Goal: Find specific page/section: Find specific page/section

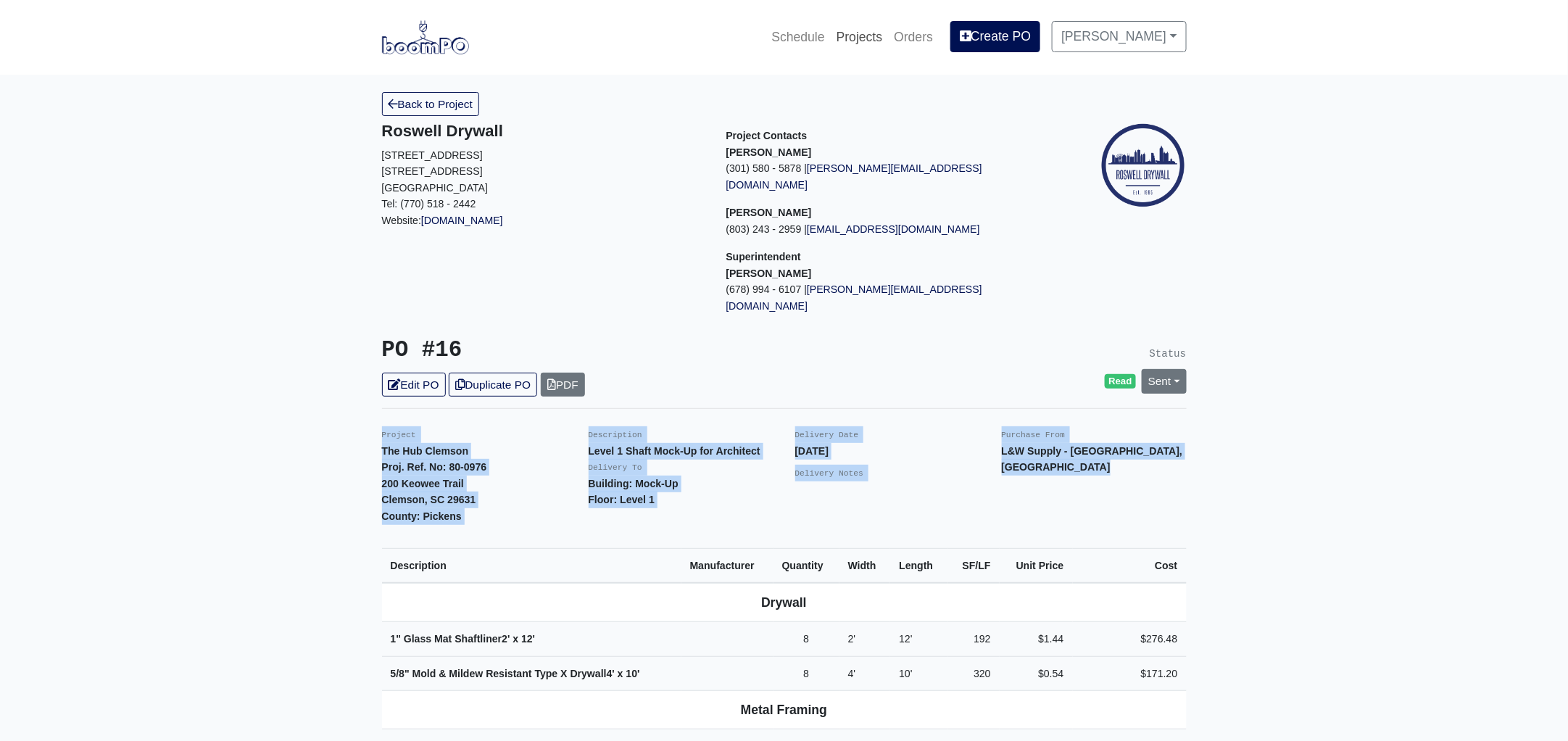
click at [878, 32] on link "Projects" at bounding box center [860, 38] width 58 height 32
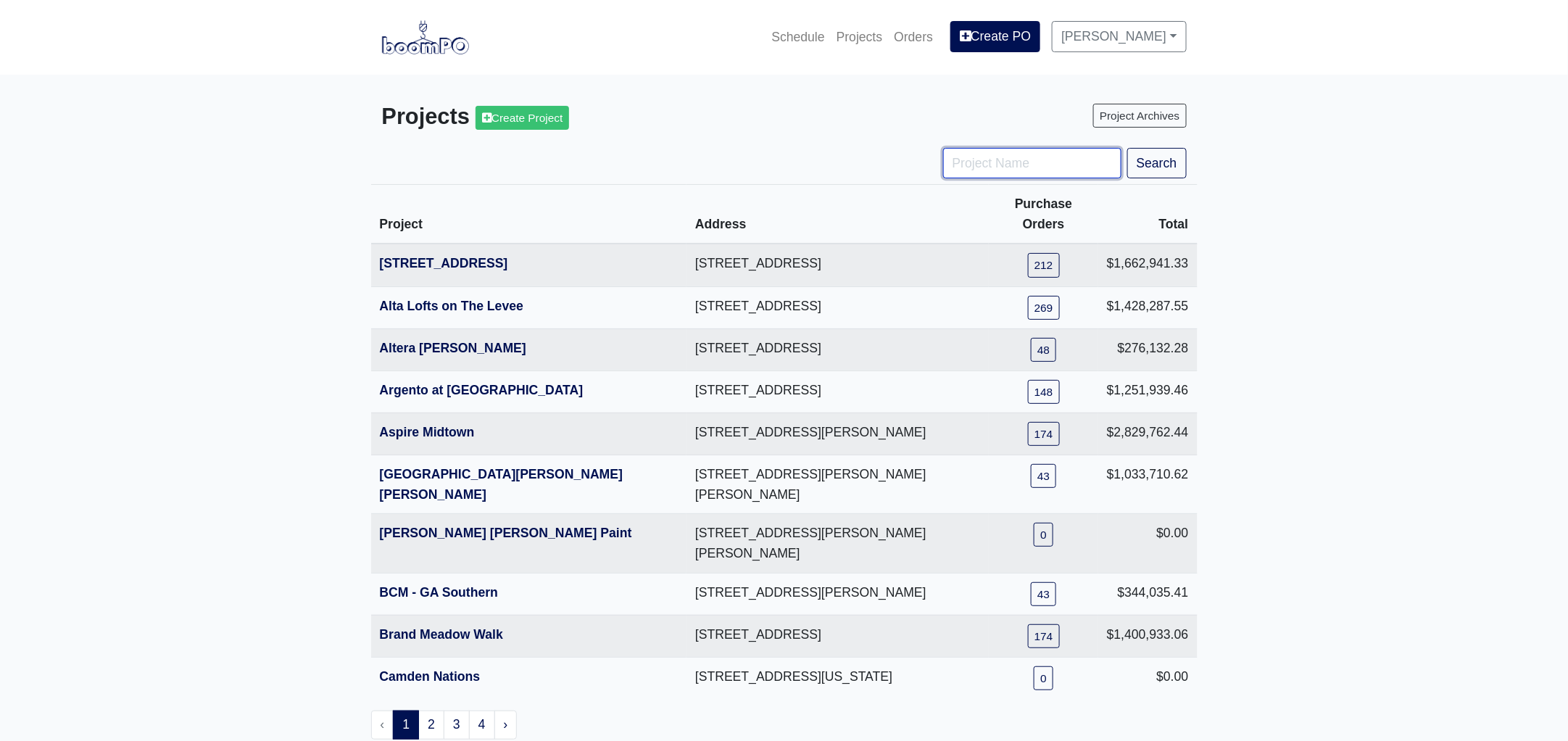
click at [989, 170] on input "Project Name" at bounding box center [1031, 163] width 178 height 30
type input "tpa"
click at [1127, 148] on button "Search" at bounding box center [1157, 163] width 59 height 30
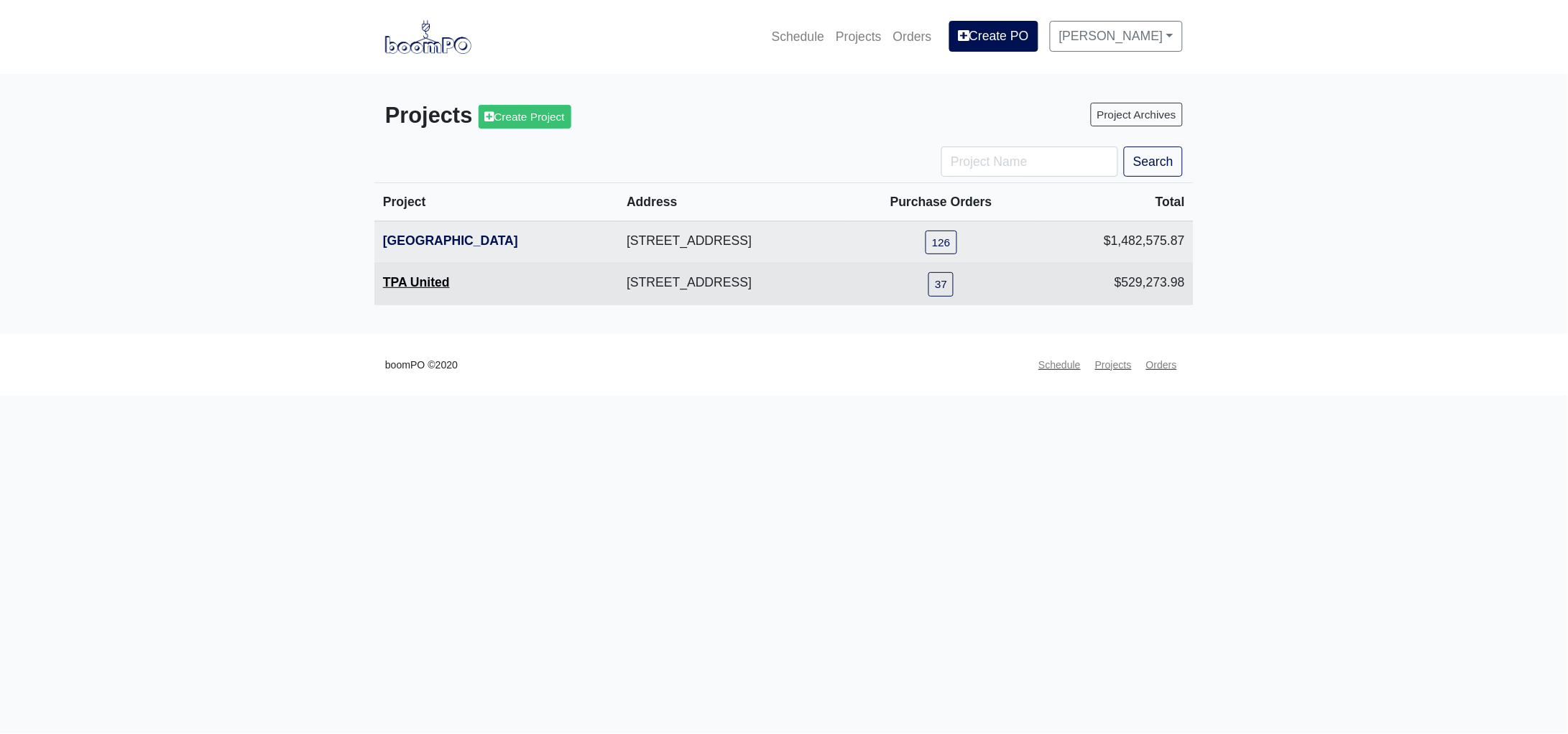
click at [423, 279] on link "TPA United" at bounding box center [416, 282] width 67 height 14
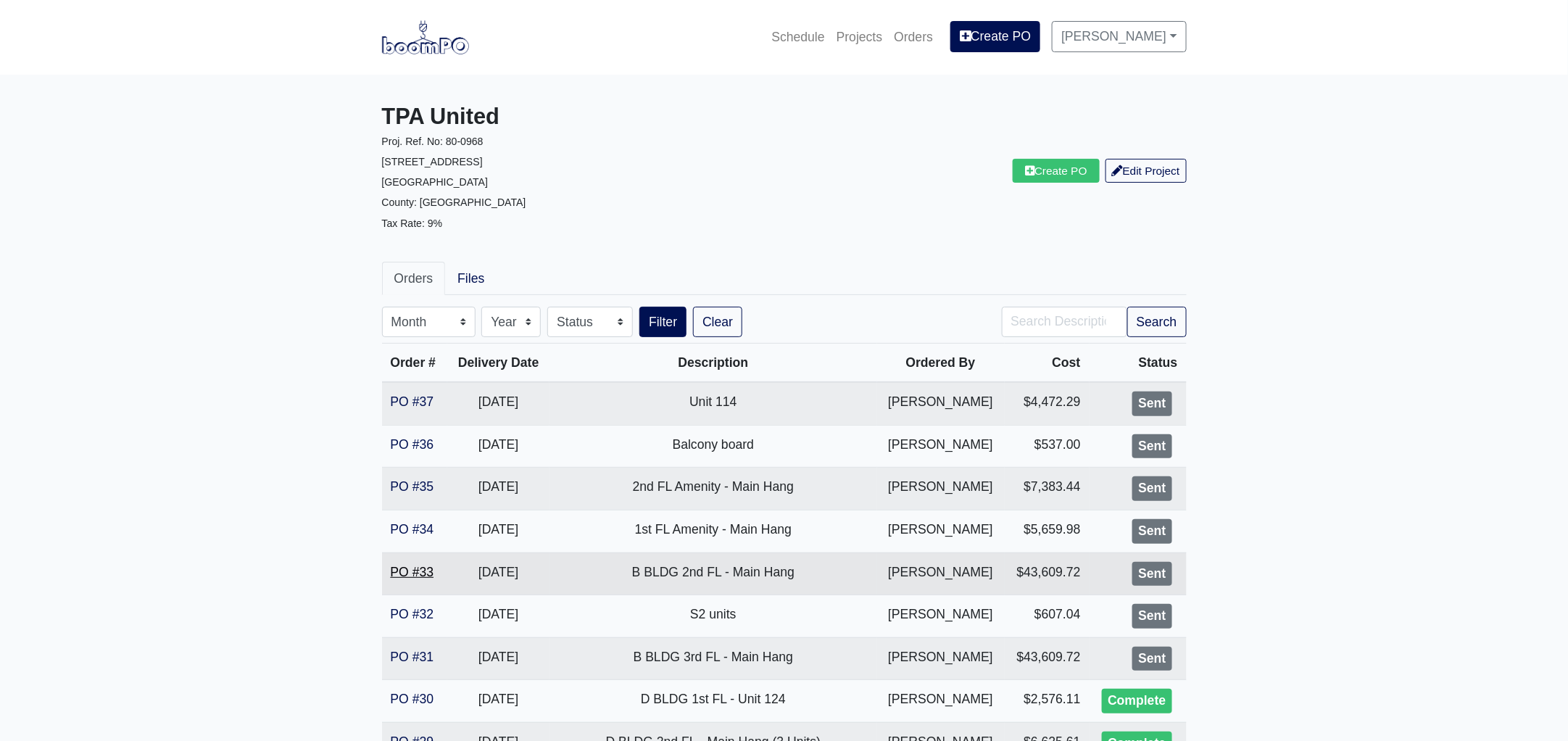
click at [407, 567] on link "PO #33" at bounding box center [412, 572] width 44 height 14
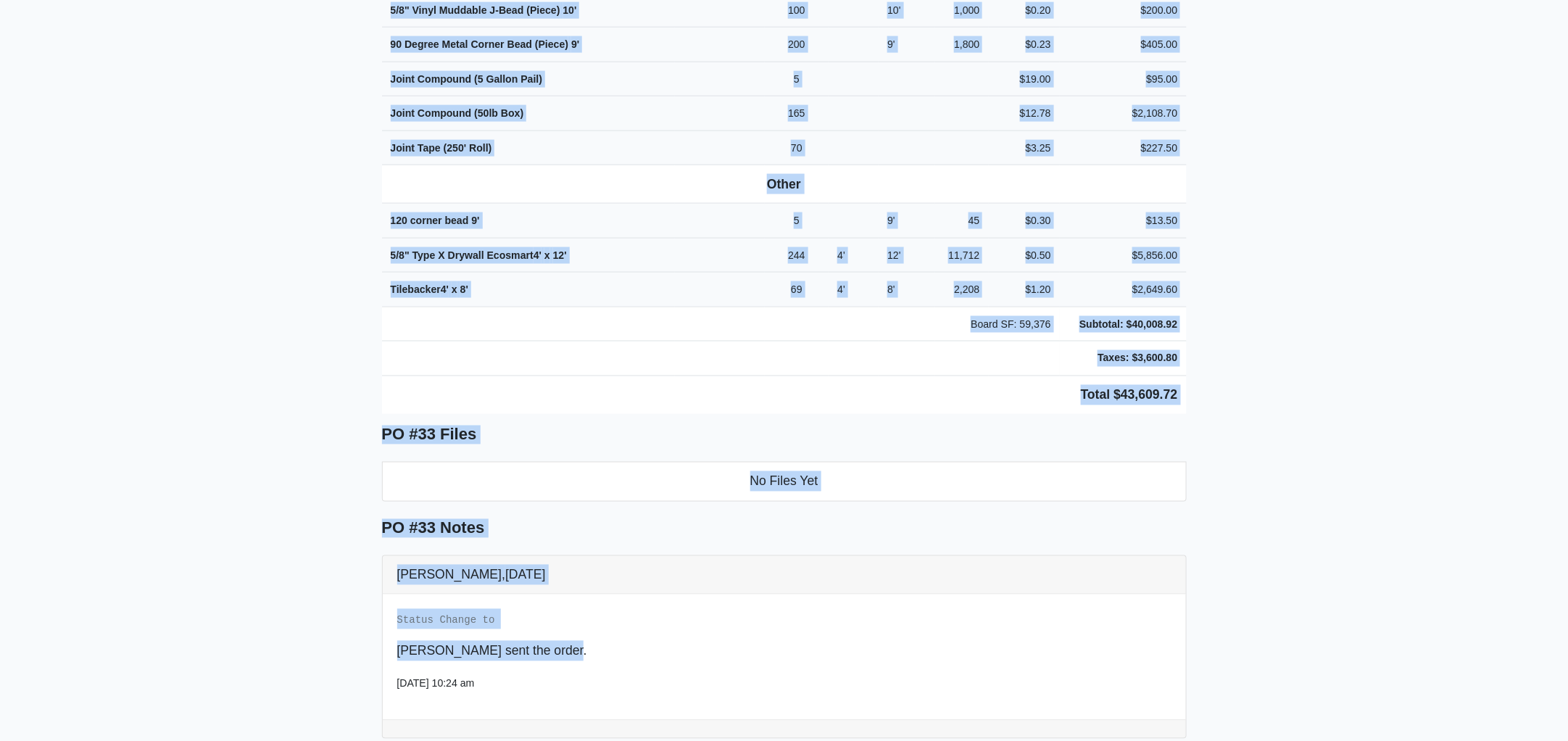
scroll to position [920, 0]
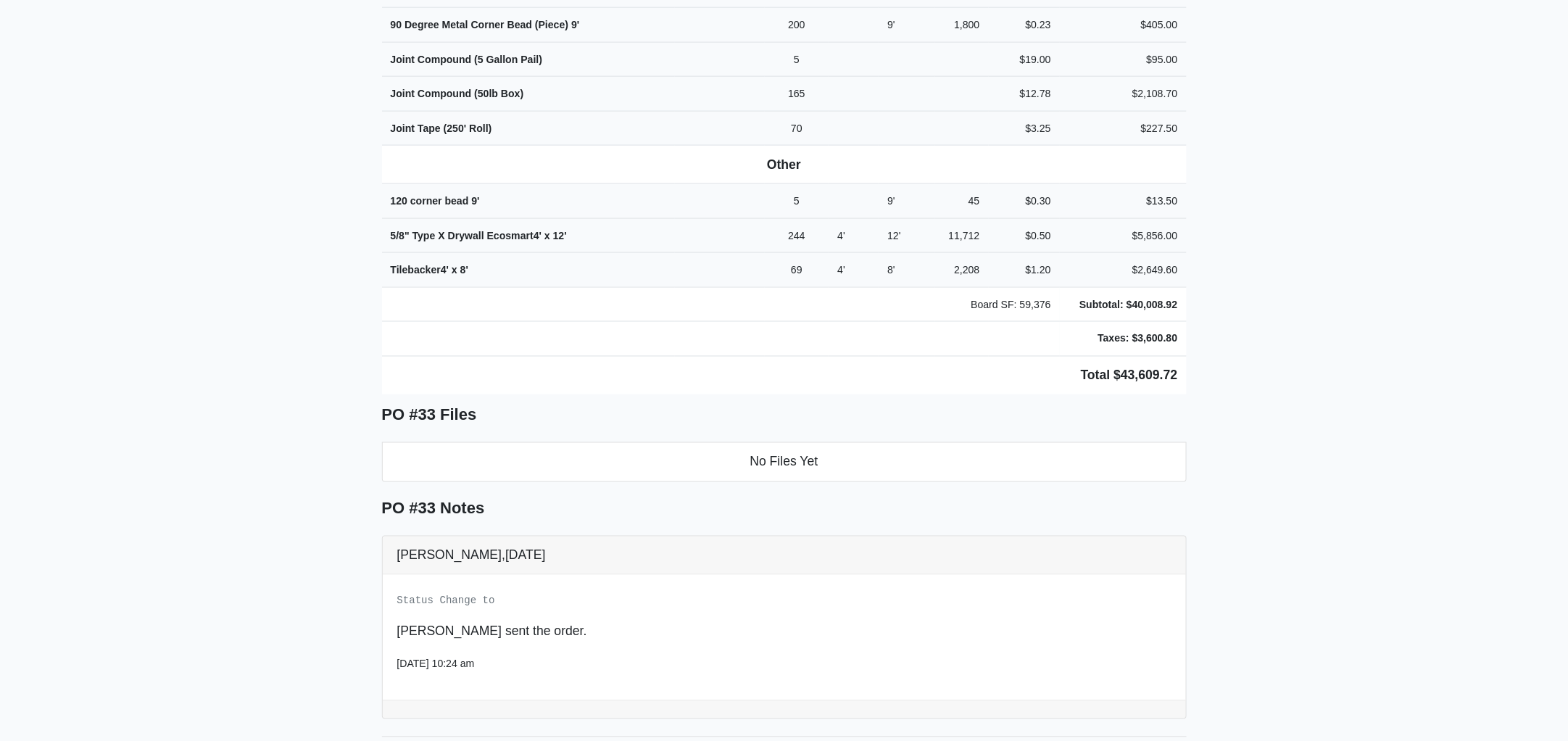
drag, startPoint x: 377, startPoint y: 220, endPoint x: 1260, endPoint y: 281, distance: 885.1
click at [1260, 281] on main "Back to Project Roswell Drywall [STREET_ADDRESS] Tel: (770) 518 - 2442 Website:…" at bounding box center [784, 36] width 1568 height 1763
copy div "Project TPA United Proj. Ref. No: 80-0968 [STREET_ADDRESS]: [GEOGRAPHIC_DATA] D…"
